Goal: Navigation & Orientation: Find specific page/section

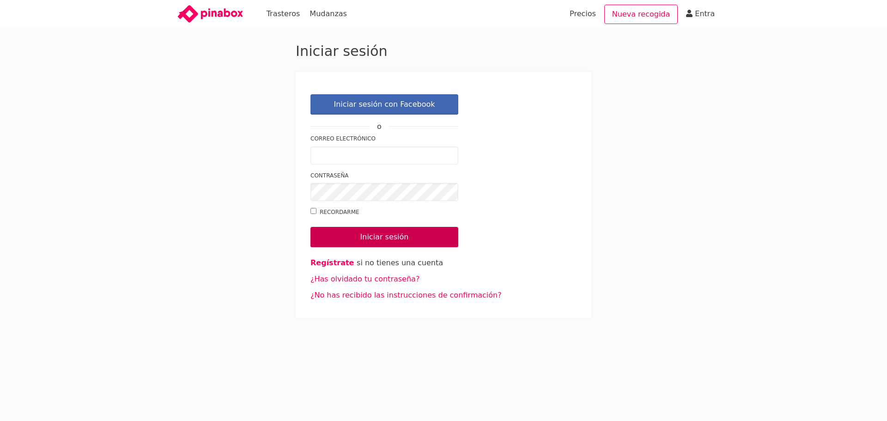
type input "[EMAIL_ADDRESS][DOMAIN_NAME]"
click at [371, 236] on input "Iniciar sesión" at bounding box center [384, 237] width 148 height 20
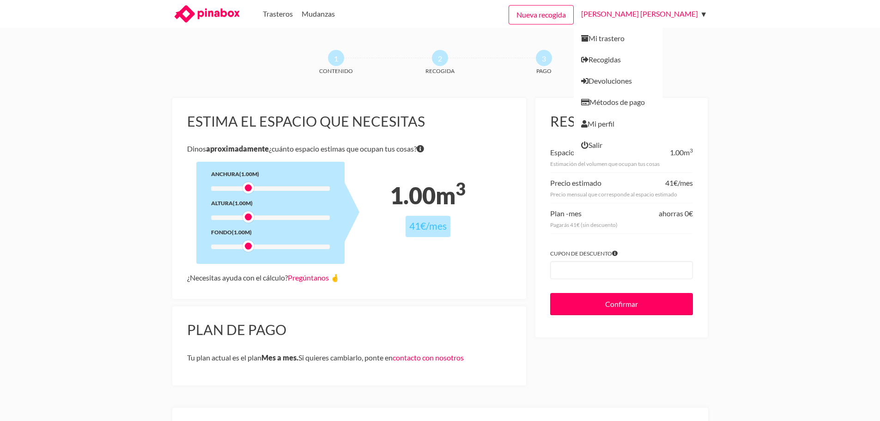
click at [655, 18] on link "Jaime del Teso Imaz" at bounding box center [641, 14] width 121 height 28
click at [662, 101] on link "Métodos de pago" at bounding box center [618, 101] width 89 height 21
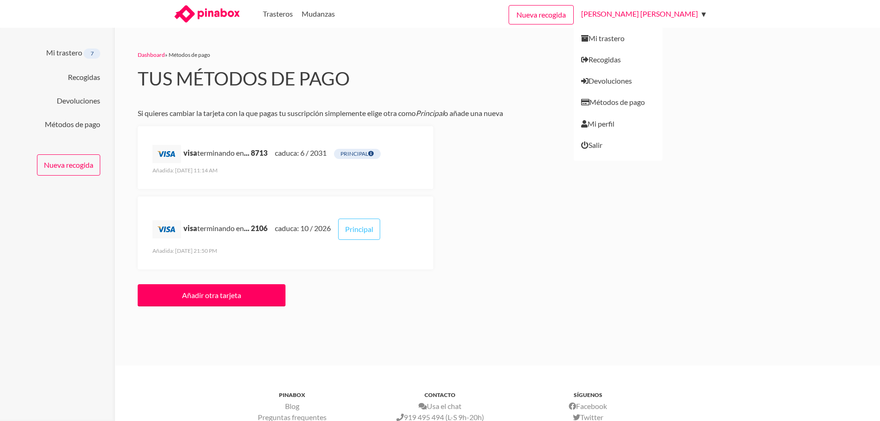
click at [657, 17] on link "[PERSON_NAME]" at bounding box center [641, 14] width 121 height 28
click at [661, 40] on link "Mi trastero" at bounding box center [618, 34] width 89 height 29
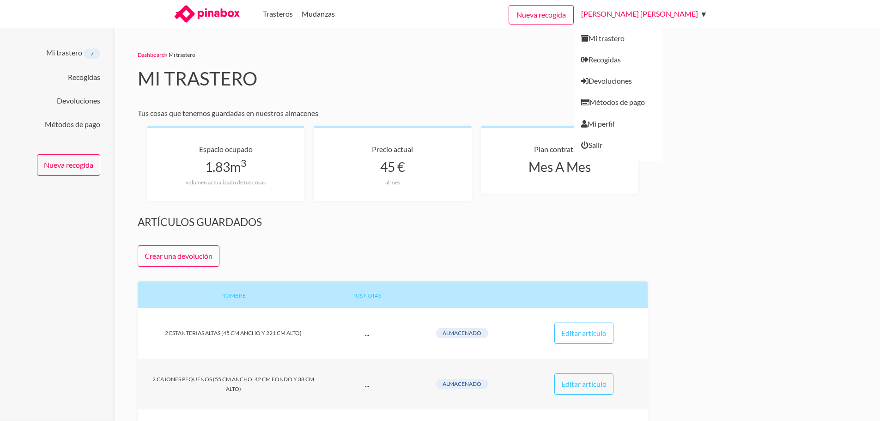
click at [642, 13] on link "Jaime del Teso Imaz" at bounding box center [641, 14] width 121 height 28
click at [659, 126] on link "Mi perfil" at bounding box center [618, 123] width 89 height 21
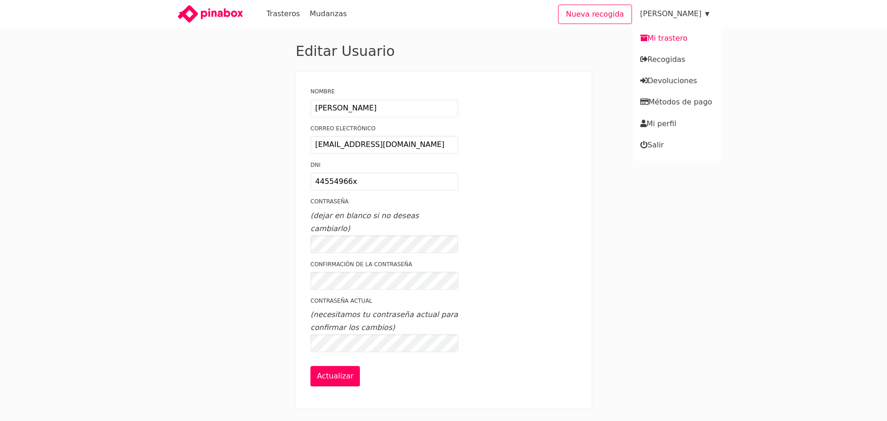
click at [657, 35] on link "Mi trastero" at bounding box center [677, 34] width 89 height 29
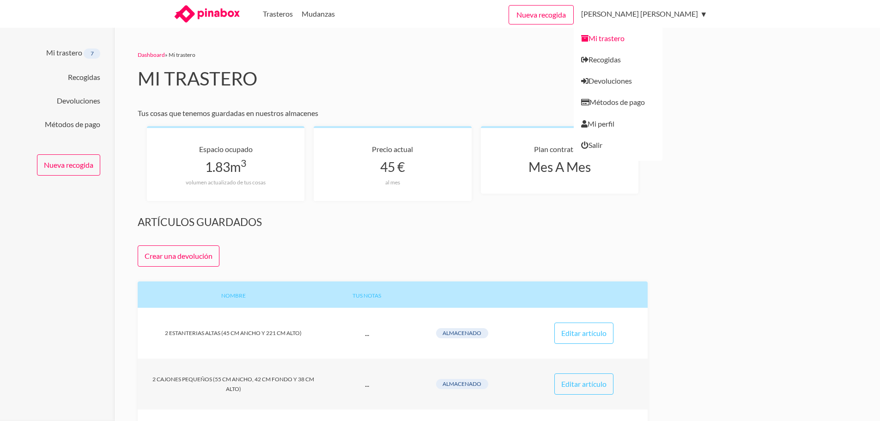
click at [659, 43] on link "Mi trastero" at bounding box center [618, 34] width 89 height 29
click at [208, 13] on icon at bounding box center [218, 13] width 42 height 11
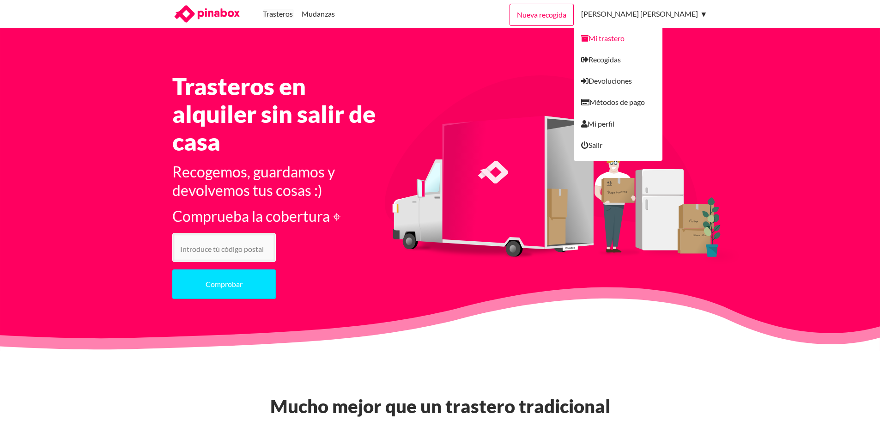
click at [662, 37] on link "Mi trastero" at bounding box center [618, 34] width 89 height 29
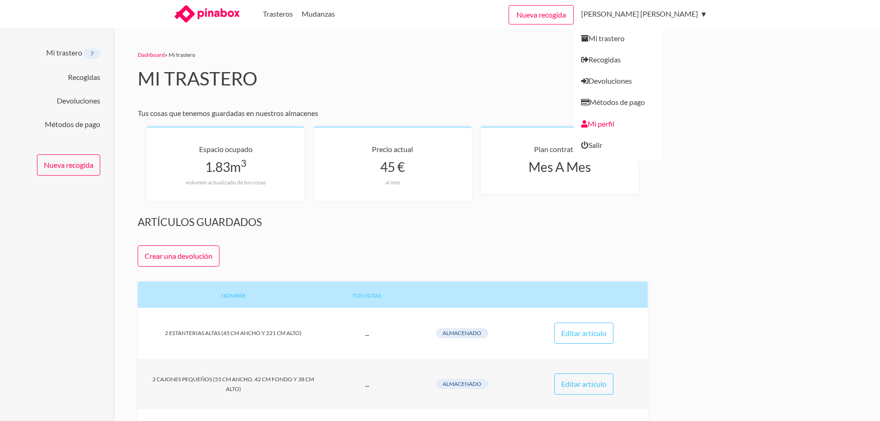
click at [656, 120] on link "Mi perfil" at bounding box center [618, 123] width 89 height 21
